Goal: Navigation & Orientation: Find specific page/section

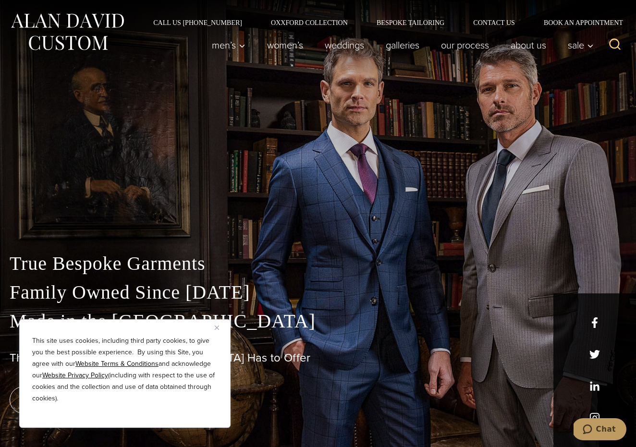
click at [217, 326] on img "Close" at bounding box center [217, 328] width 4 height 4
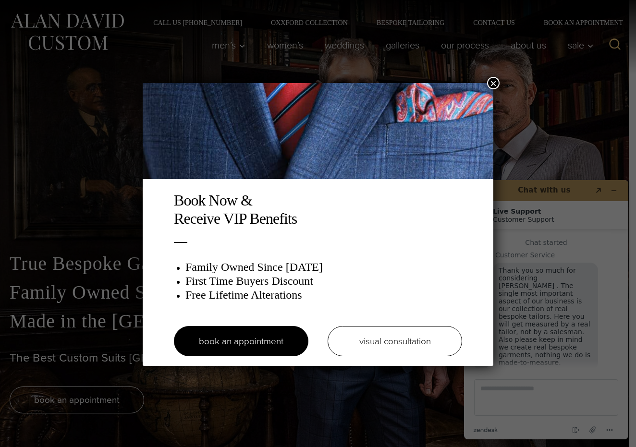
click at [492, 84] on button "×" at bounding box center [493, 83] width 12 height 12
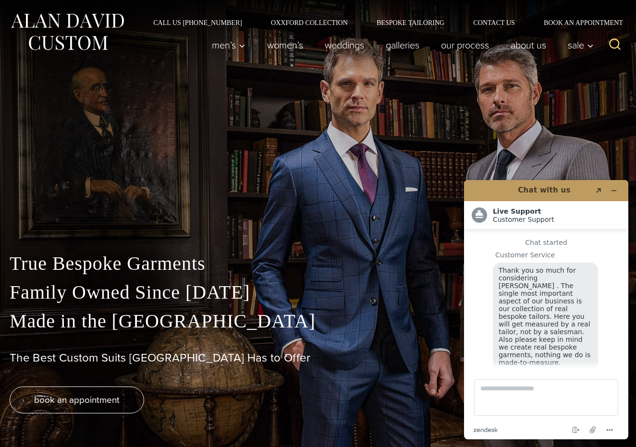
scroll to position [10, 0]
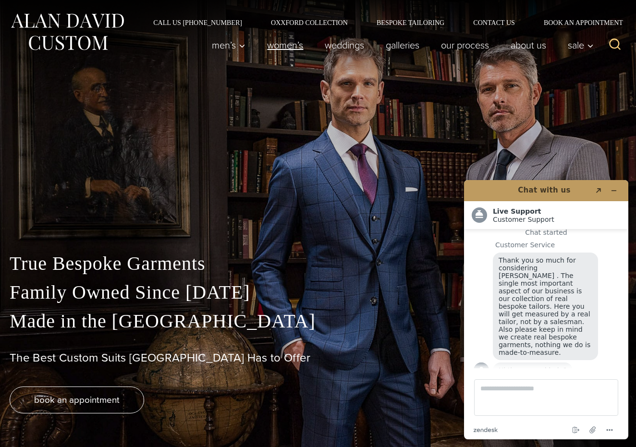
click at [288, 44] on link "Women’s" at bounding box center [286, 45] width 58 height 19
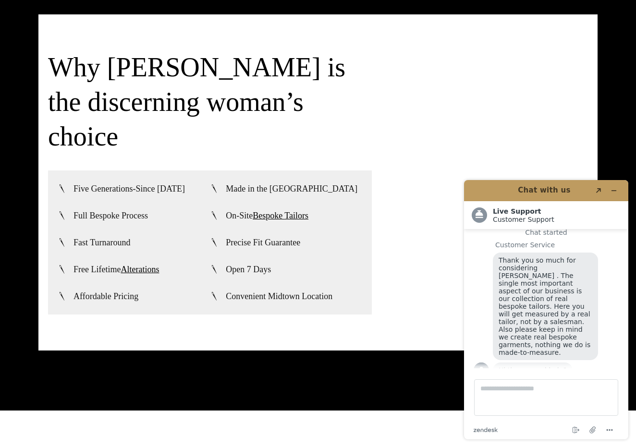
scroll to position [2319, 0]
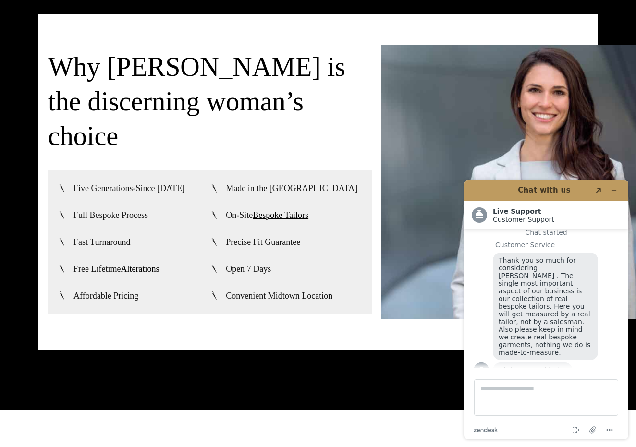
click at [135, 264] on link "Alterations" at bounding box center [140, 269] width 38 height 10
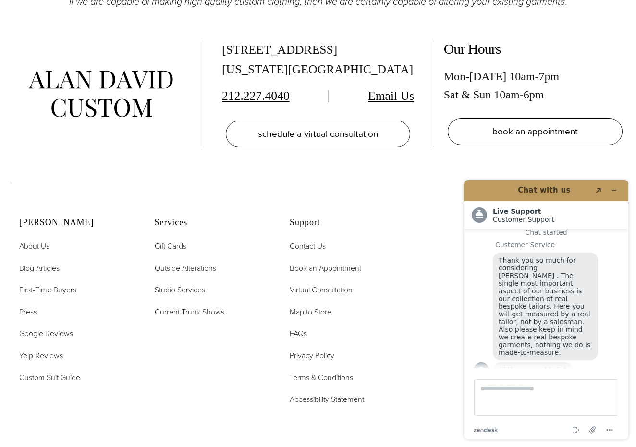
scroll to position [1781, 0]
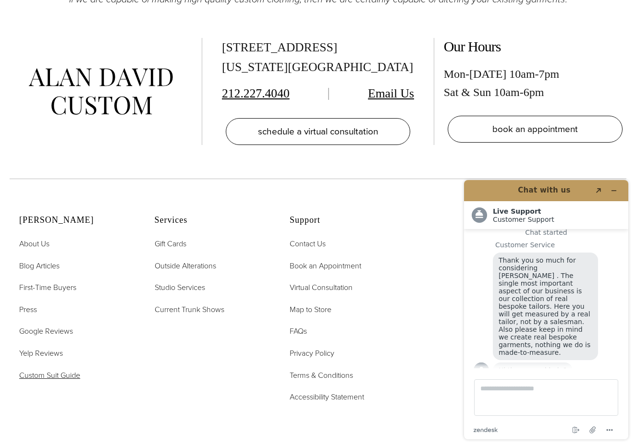
click at [73, 372] on span "Custom Suit Guide" at bounding box center [49, 375] width 61 height 11
